Goal: Communication & Community: Answer question/provide support

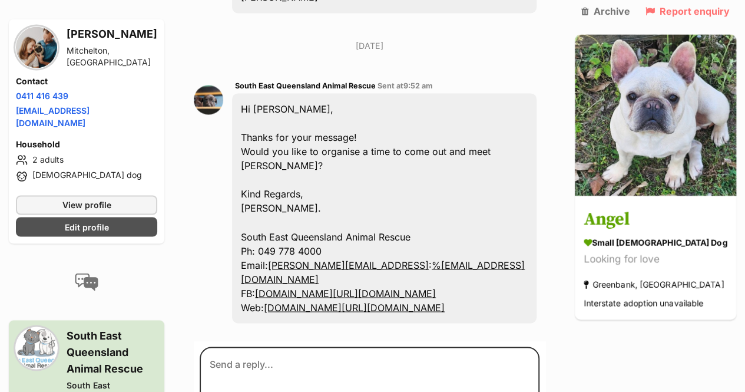
scroll to position [896, 0]
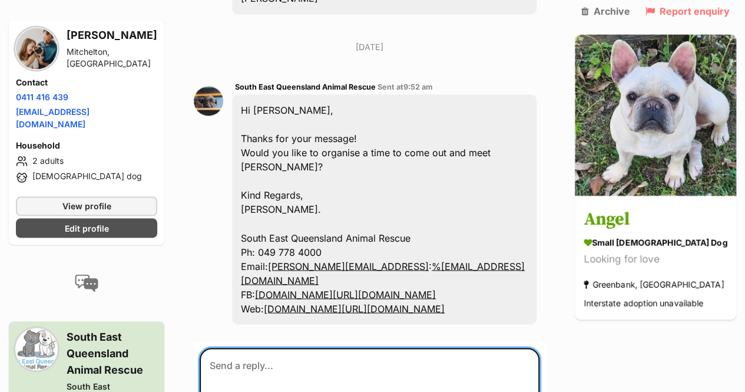
click at [310, 348] on textarea at bounding box center [370, 383] width 340 height 71
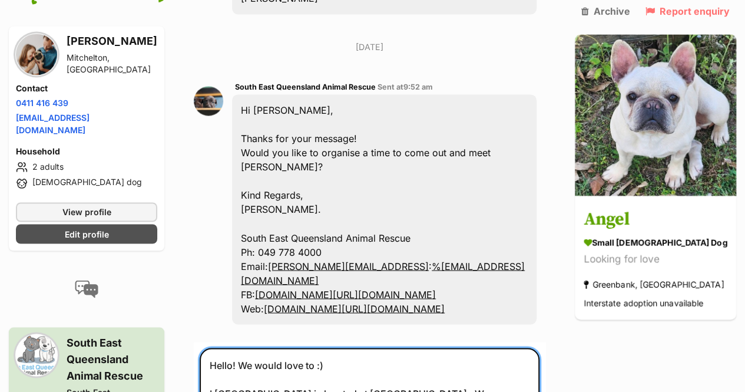
click at [477, 348] on textarea "Hello! We would love to :) I can see Angel is located at Greenbank. We are over…" at bounding box center [370, 386] width 340 height 77
click at [323, 349] on textarea "Hello! We would love to :) I can see Angel is located at Greenbank. We are over…" at bounding box center [370, 386] width 340 height 77
click at [478, 348] on textarea "Hello! We would love to :) I can see Angel is located at Greenbank. We are over…" at bounding box center [370, 386] width 340 height 77
click at [446, 348] on textarea "Hello! We would love to :) I can see Angel is located at Greenbank. We are over…" at bounding box center [370, 386] width 340 height 77
click at [510, 348] on textarea "Hello! We would love to :) I can see Angel is located at Greenbank. We are over…" at bounding box center [370, 386] width 340 height 77
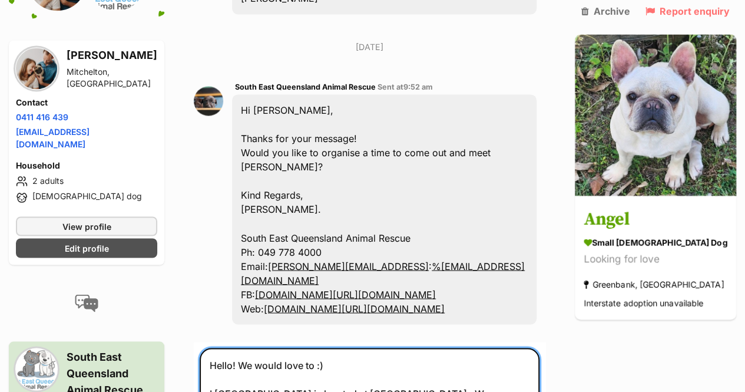
click at [448, 351] on textarea "Hello! We would love to :) I can see Angel is located at Greenbank. We are over…" at bounding box center [370, 393] width 340 height 91
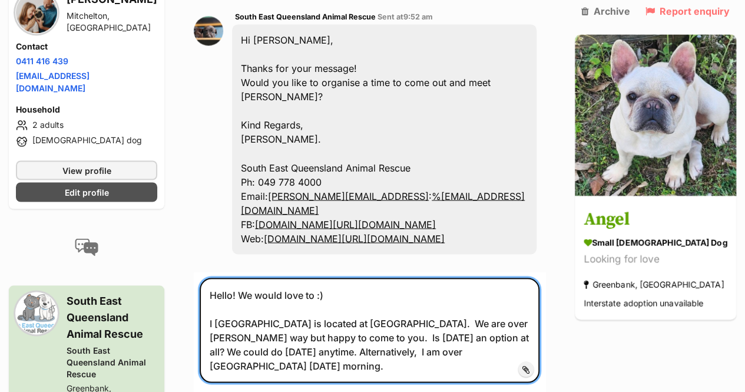
scroll to position [966, 0]
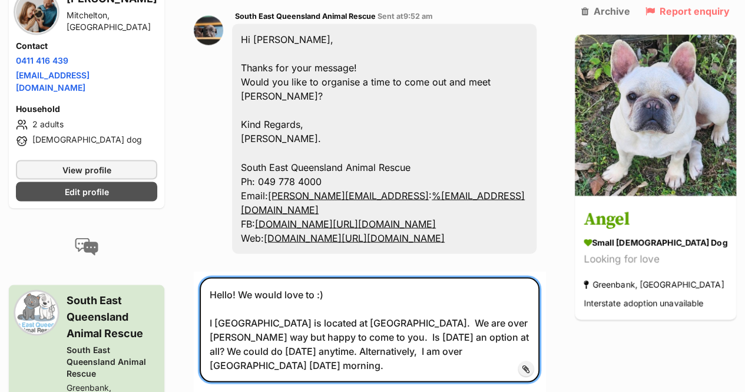
click at [526, 294] on textarea "Hello! We would love to :) I can see Angel is located at Greenbank. We are over…" at bounding box center [370, 329] width 340 height 105
click at [481, 277] on textarea "Hello! We would love to :) I can see Angel is located at Greenbank. We are over…" at bounding box center [370, 329] width 340 height 105
click at [523, 293] on textarea "Hello! We would love to :) I can see Angel is located at Greenbank. We are over…" at bounding box center [370, 329] width 340 height 105
click at [529, 277] on textarea "Hello! We would love to :) I can see Angel is located at Greenbank. We are over…" at bounding box center [370, 329] width 340 height 105
click at [514, 277] on textarea "Hello! We would love to :) I can see Angel is located at Greenbank. We are over…" at bounding box center [370, 329] width 340 height 105
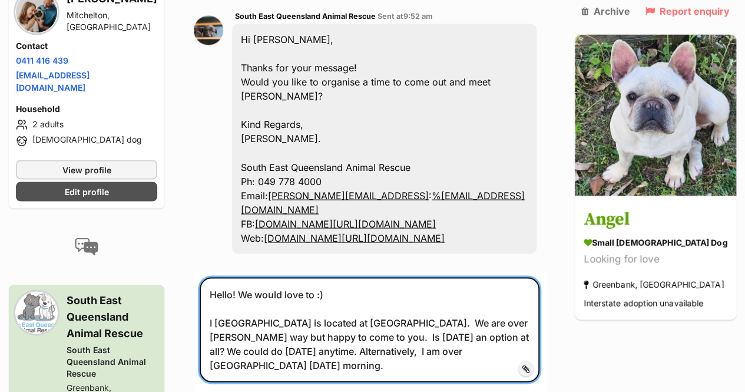
click at [514, 277] on textarea "Hello! We would love to :) I can see Angel is located at Greenbank. We are over…" at bounding box center [370, 329] width 340 height 105
click at [532, 277] on textarea "Hello! We would love to :) I can see Angel is located at Greenbank. We are over…" at bounding box center [370, 329] width 340 height 105
click at [414, 281] on textarea "Hello! We would love to :) I can see Angel is located at Greenbank. We are over…" at bounding box center [370, 329] width 340 height 105
click at [524, 292] on textarea "Hello! We would love to :) I can see Angel is located at Greenbank. We are over…" at bounding box center [370, 329] width 340 height 105
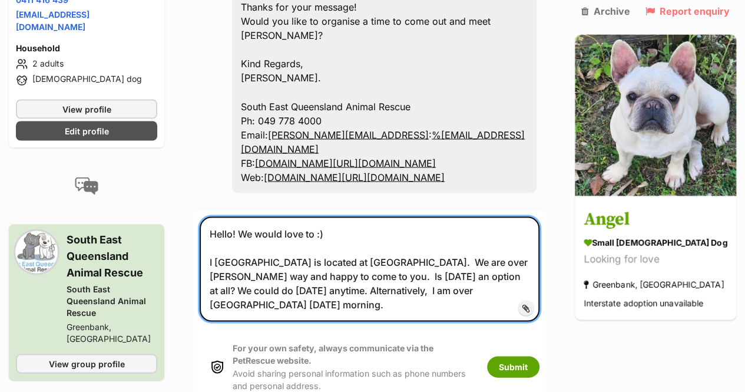
scroll to position [1028, 0]
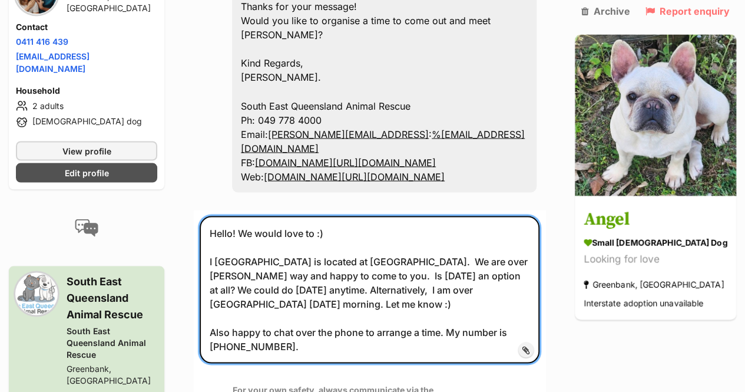
click at [338, 216] on textarea "Hello! We would love to :) I can see Angel is located at Greenbank. We are over…" at bounding box center [370, 289] width 340 height 147
click at [248, 216] on textarea "Hello! We would love to :) I can see Angel is located at Greenbank. We are over…" at bounding box center [370, 289] width 340 height 147
click at [347, 243] on textarea "Hello! Thanks for getting back to us. We would love to :) I can see Angel is lo…" at bounding box center [370, 289] width 340 height 147
click at [471, 216] on textarea "Hello! Thanks for getting back to us. We would love to :) I can see Angel is lo…" at bounding box center [370, 289] width 340 height 147
click at [388, 216] on textarea "Hello! Thanks for getting back to us. We would love to :) I can see Angel is lo…" at bounding box center [370, 289] width 340 height 147
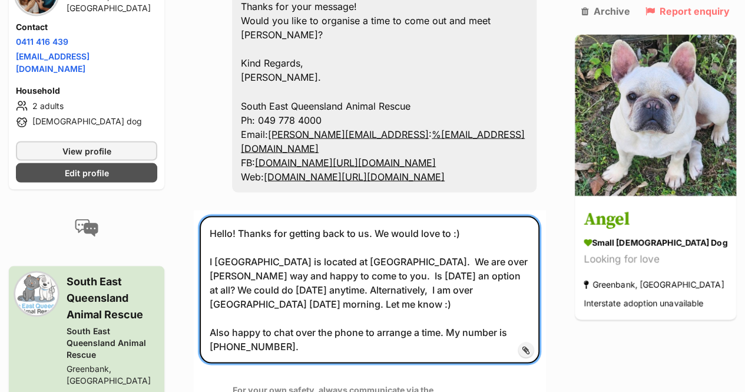
click at [388, 216] on textarea "Hello! Thanks for getting back to us. We would love to :) I can see Angel is lo…" at bounding box center [370, 289] width 340 height 147
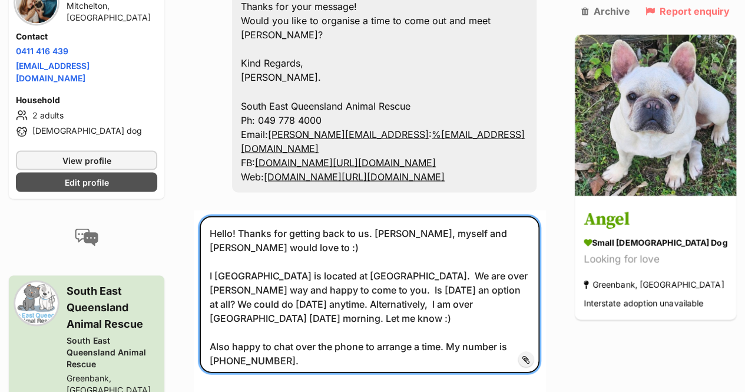
click at [243, 216] on textarea "Hello! Thanks for getting back to us. Josh, myself and pug Franklin would love …" at bounding box center [370, 294] width 340 height 157
click at [358, 261] on textarea "Hello! Thanks for getting back to us. Josh, myself and pug Franklin would love …" at bounding box center [370, 294] width 340 height 157
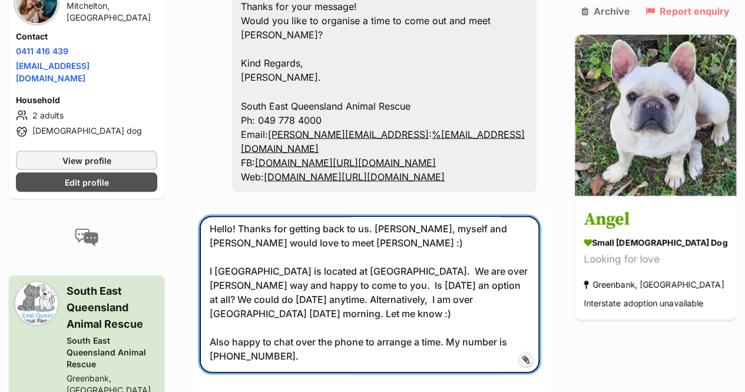
click at [297, 300] on textarea "Hello! Thanks for getting back to us. Josh, myself and pug Franklin would love …" at bounding box center [370, 294] width 340 height 157
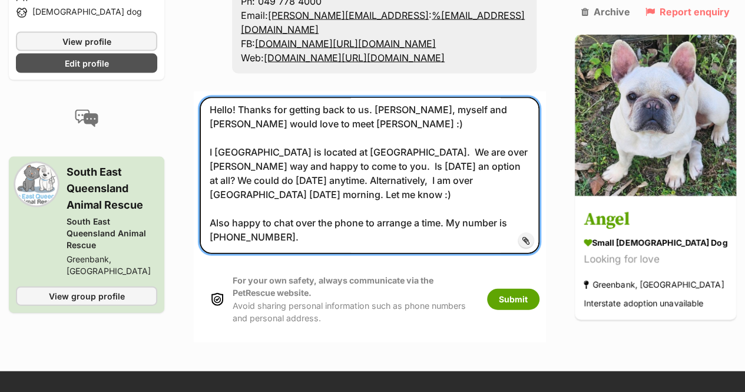
scroll to position [1147, 0]
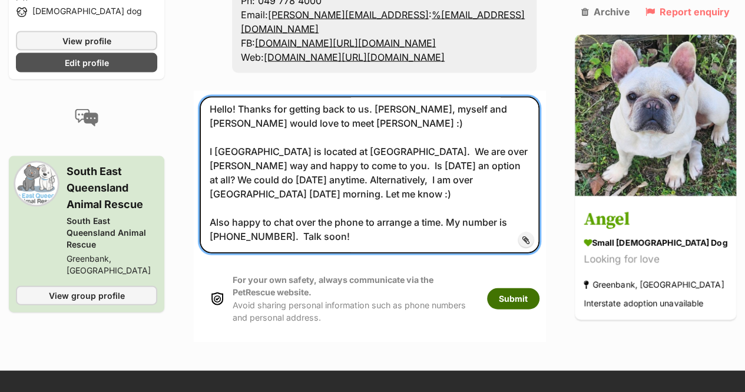
type textarea "Hello! Thanks for getting back to us. Josh, myself and pug Franklin would love …"
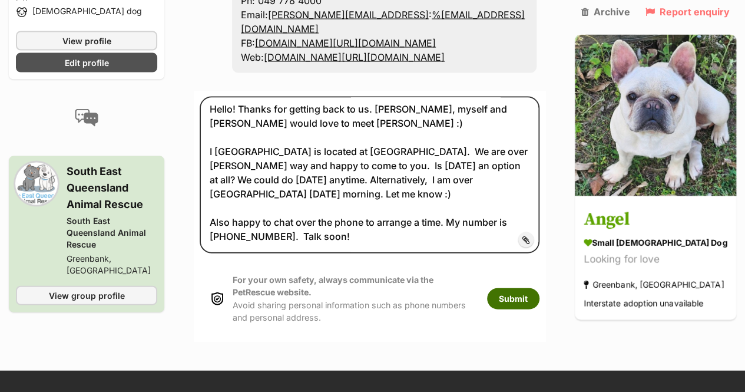
click at [535, 288] on button "Submit" at bounding box center [513, 298] width 52 height 21
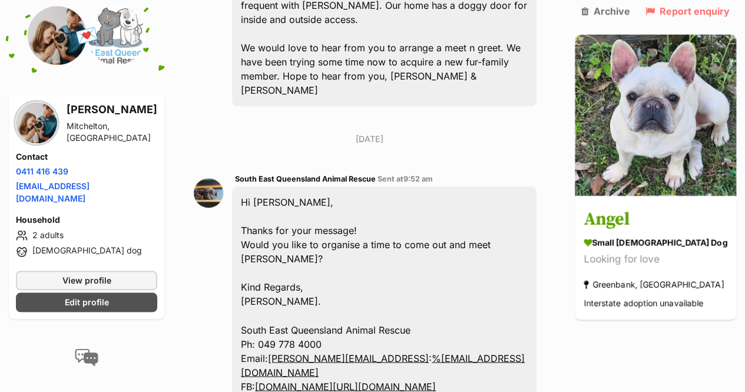
scroll to position [803, 0]
click at [499, 187] on div "Hi [PERSON_NAME], Thanks for your message! Would you like to organise a time to…" at bounding box center [384, 302] width 305 height 230
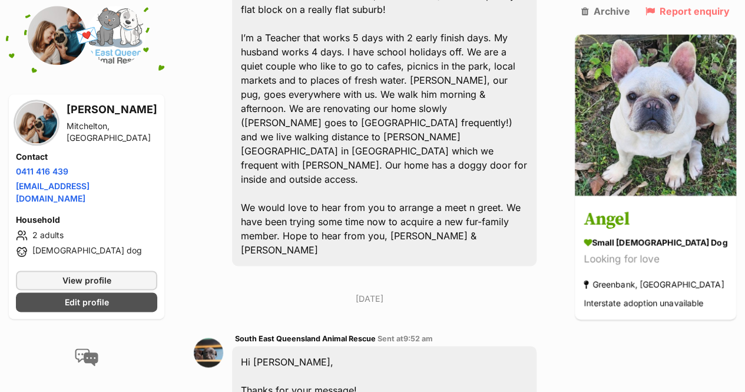
scroll to position [647, 0]
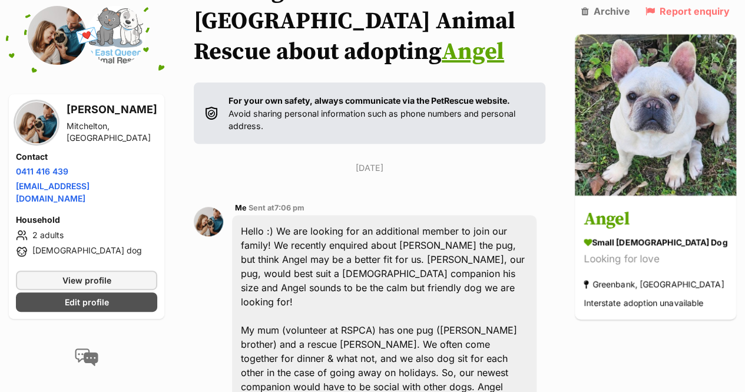
scroll to position [0, 0]
